Goal: Find specific page/section: Find specific page/section

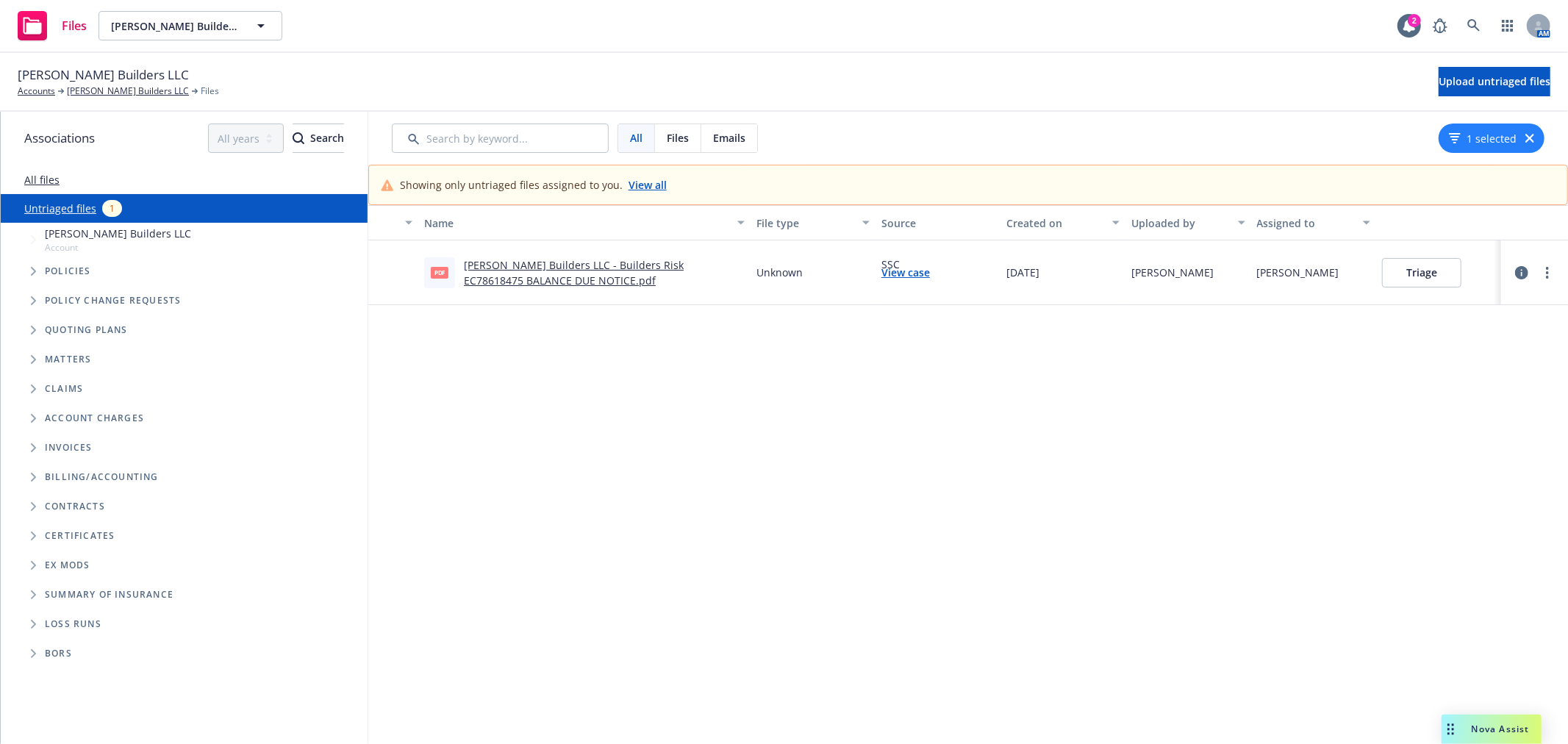
click at [681, 262] on link "Christopherson Builders LLC - Builders Risk EC78618475 BALANCE DUE NOTICE.pdf" at bounding box center [574, 273] width 220 height 29
click at [1470, 20] on icon at bounding box center [1473, 26] width 12 height 12
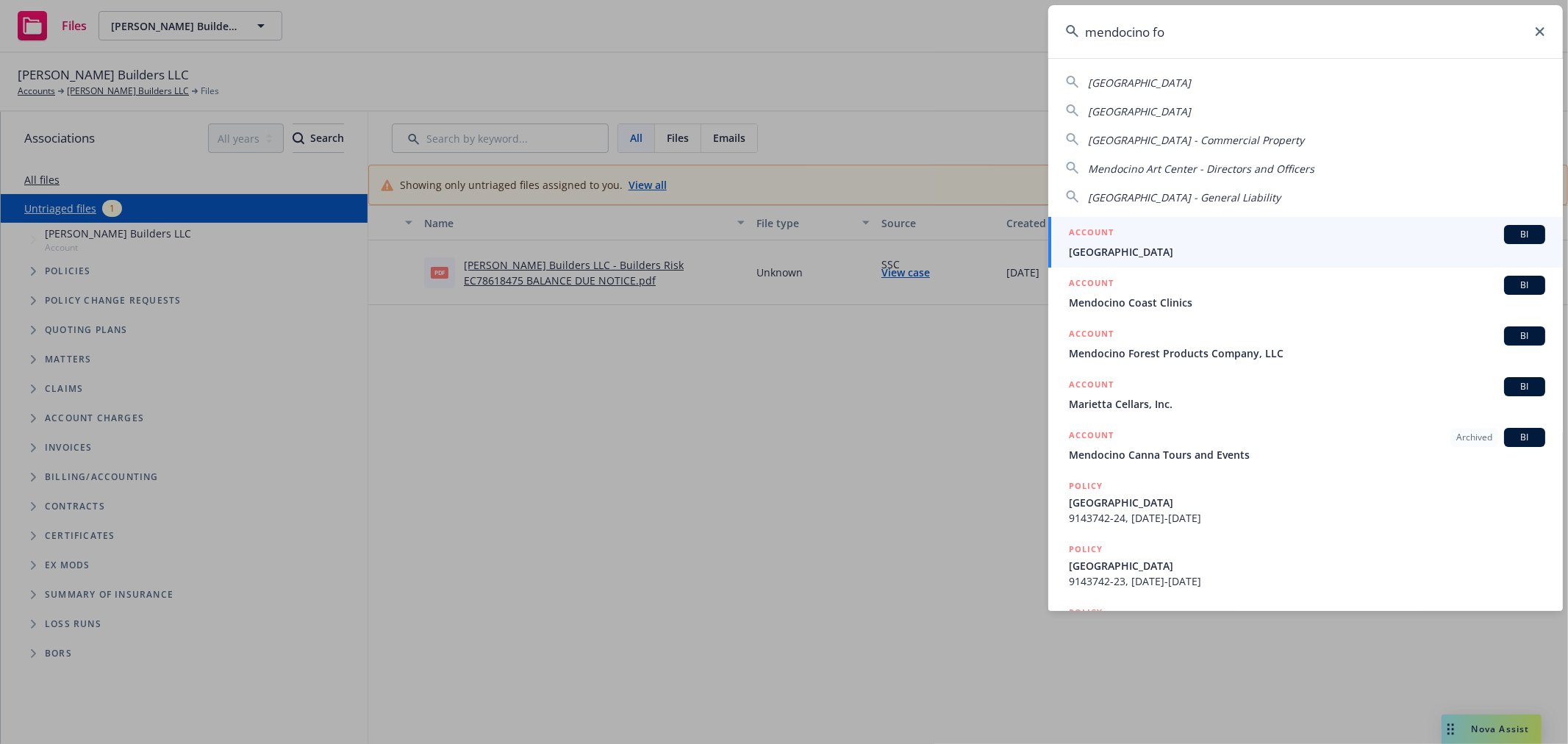
type input "mendocino for"
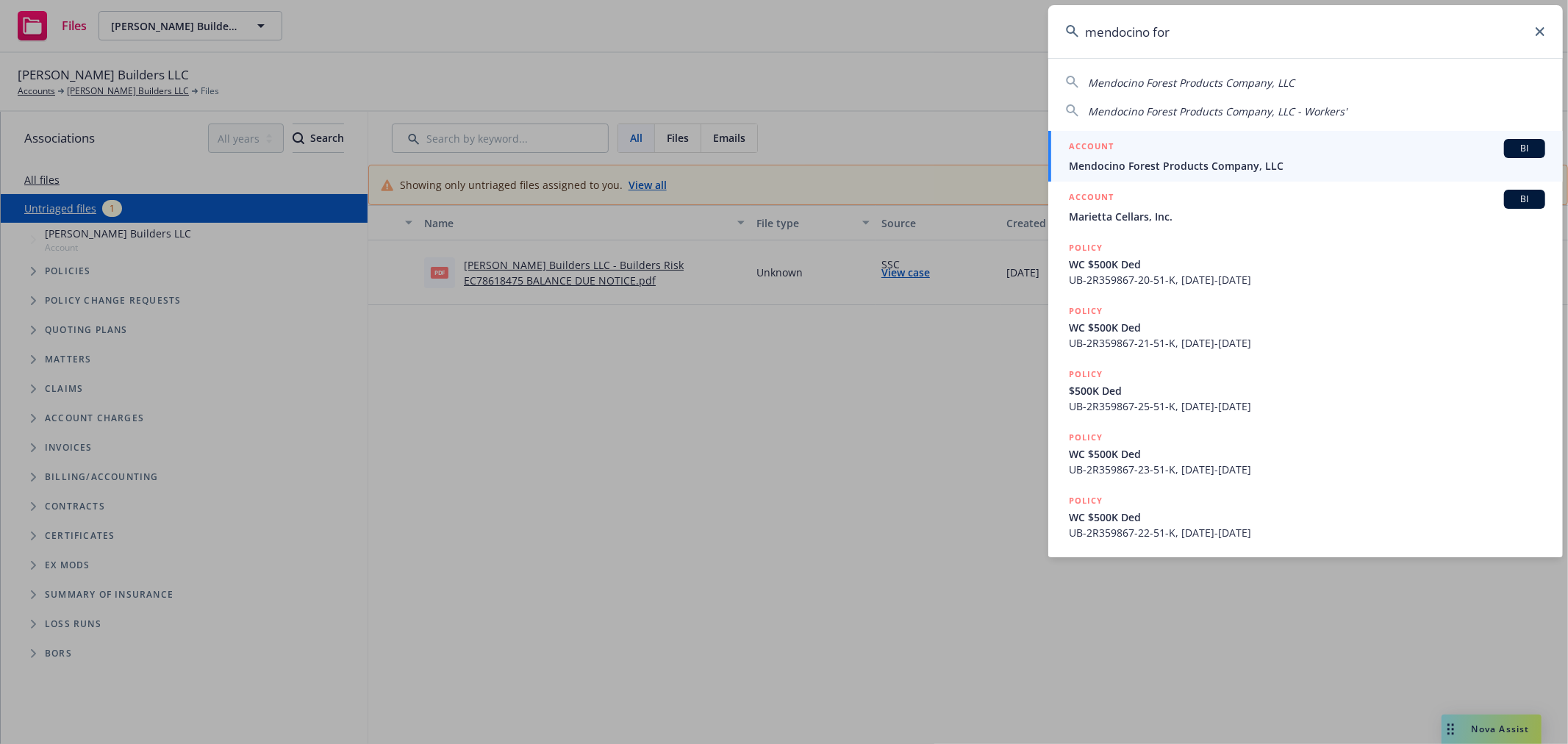
click at [1223, 162] on span "Mendocino Forest Products Company, LLC" at bounding box center [1307, 166] width 476 height 16
